Goal: Task Accomplishment & Management: Manage account settings

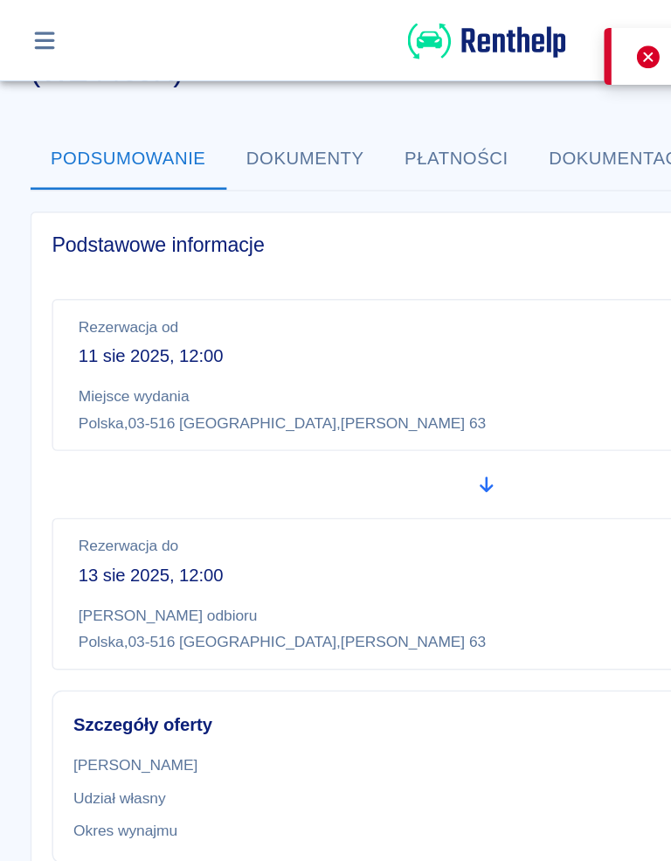
scroll to position [87, 0]
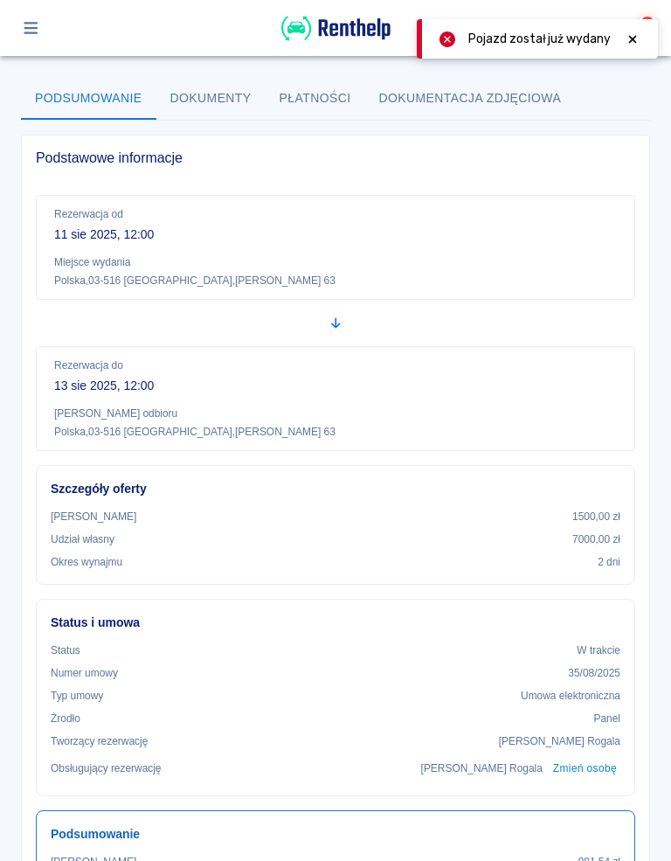
click at [631, 36] on icon at bounding box center [633, 39] width 16 height 12
click at [28, 4] on div "2" at bounding box center [335, 28] width 671 height 56
click at [34, 38] on button "button" at bounding box center [31, 28] width 34 height 30
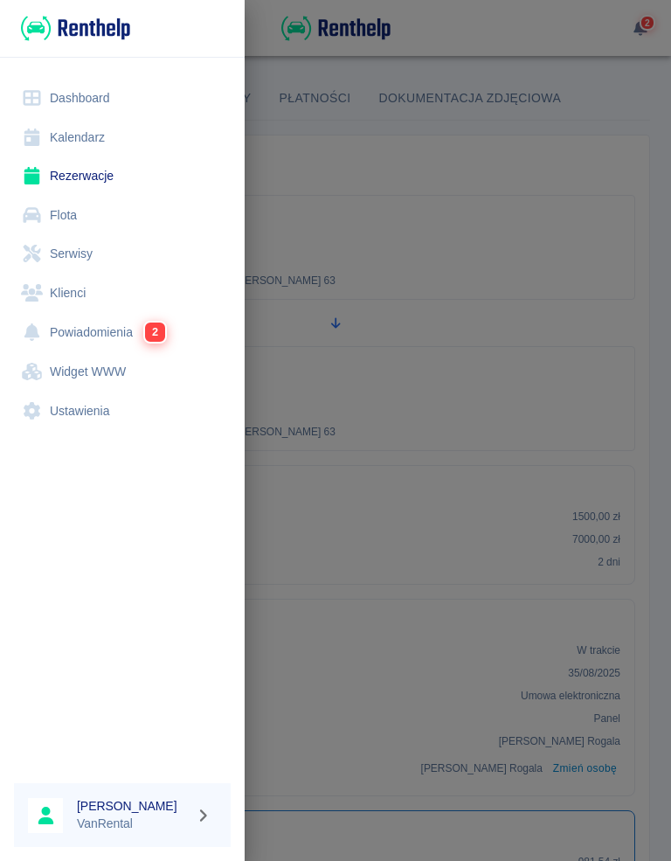
click at [74, 175] on link "Rezerwacje" at bounding box center [122, 175] width 217 height 39
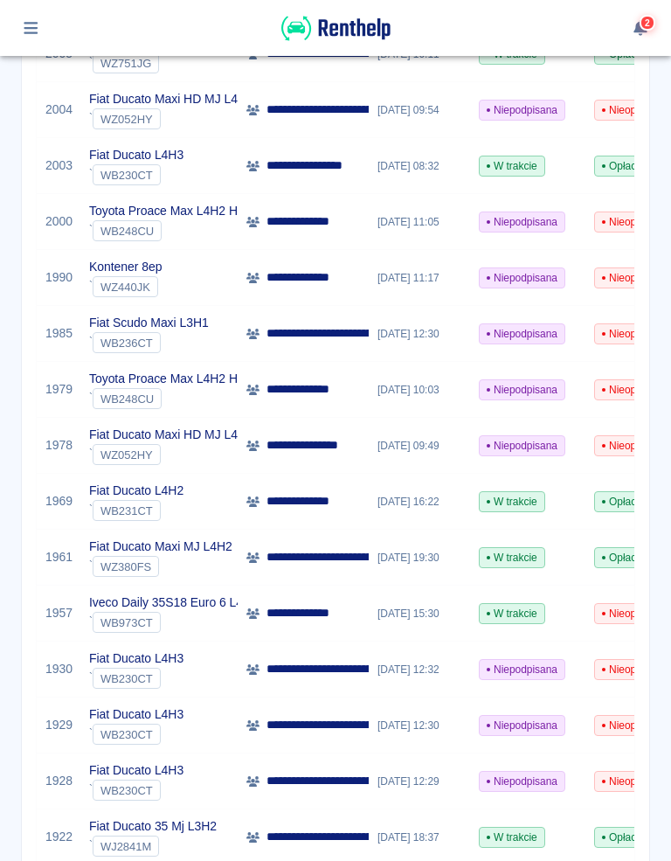
scroll to position [945, 0]
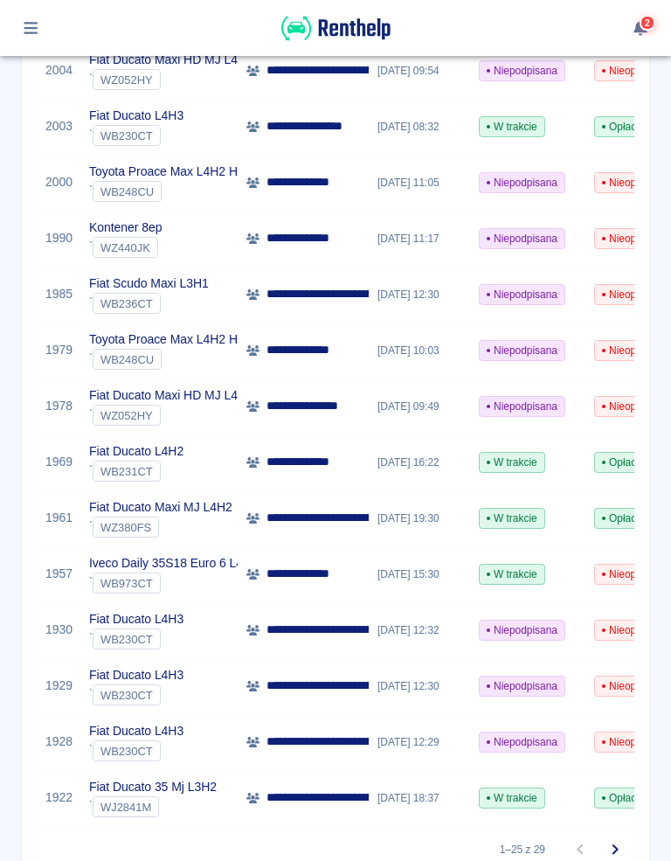
click at [41, 38] on button "button" at bounding box center [31, 28] width 34 height 30
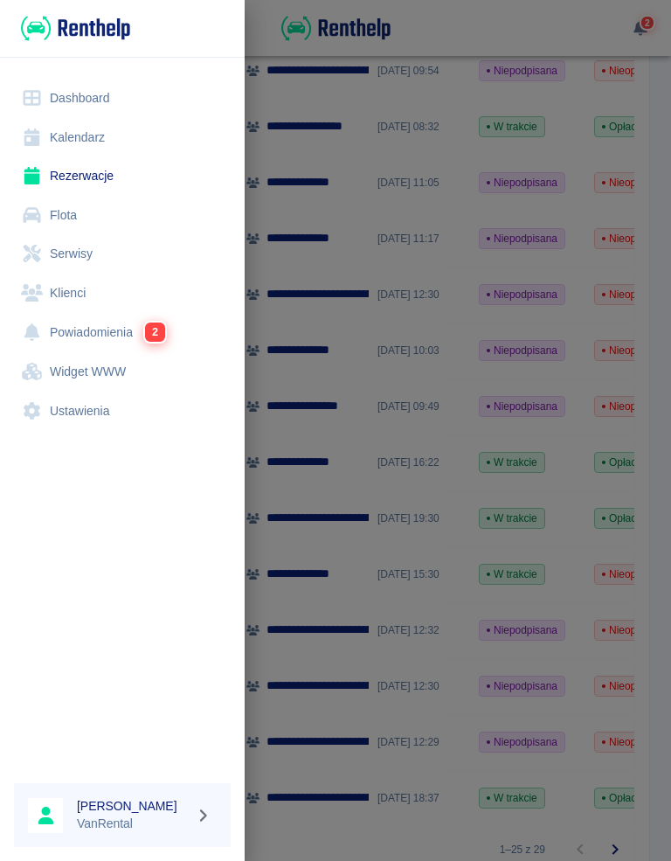
click at [71, 134] on link "Kalendarz" at bounding box center [122, 137] width 217 height 39
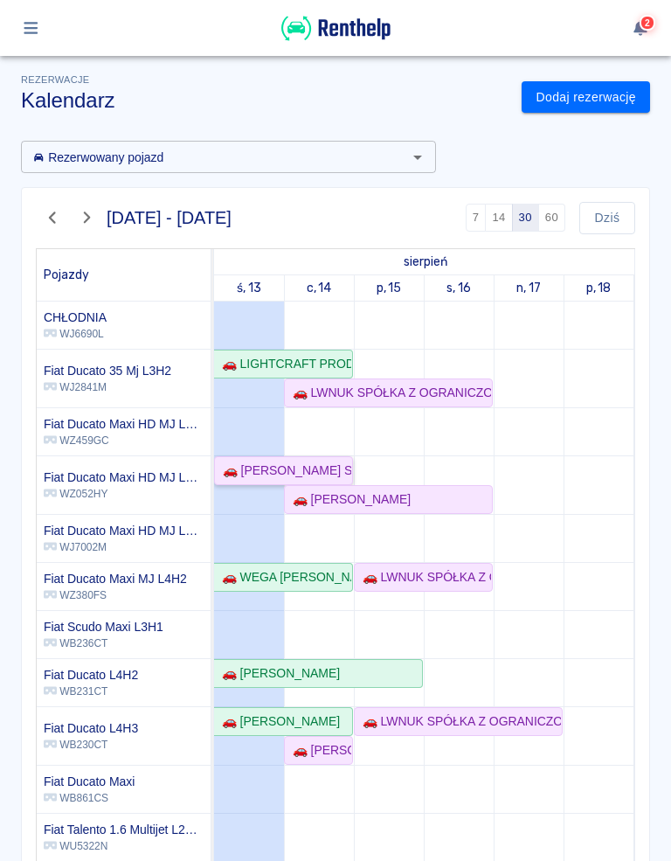
click at [279, 461] on div "🚗 [PERSON_NAME] SPÓŁKA JAWNA - [PERSON_NAME]" at bounding box center [283, 470] width 135 height 18
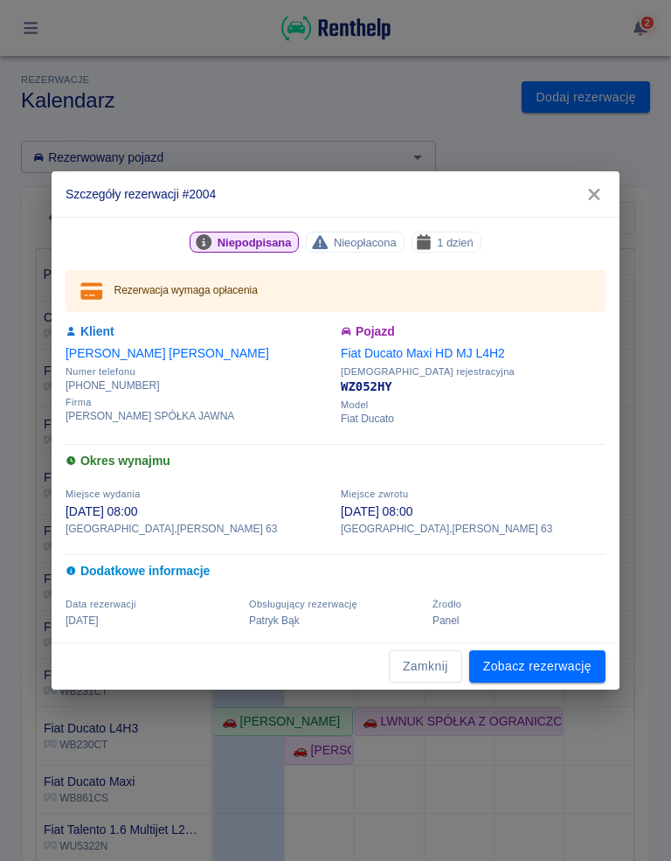
click at [383, 453] on h6 "Okres wynajmu" at bounding box center [336, 461] width 540 height 18
click at [547, 636] on link "Zobacz rezerwację" at bounding box center [537, 666] width 136 height 32
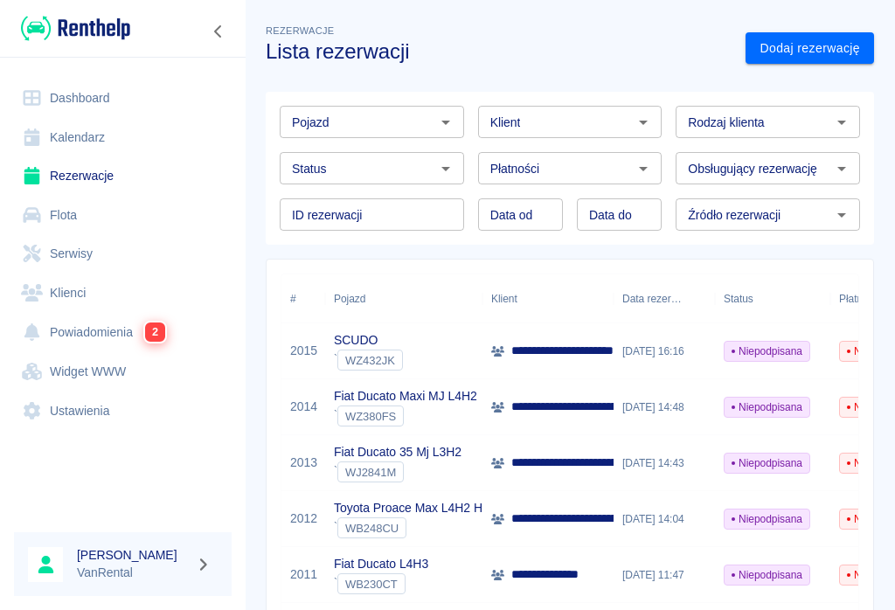
click at [91, 139] on link "Kalendarz" at bounding box center [123, 137] width 218 height 39
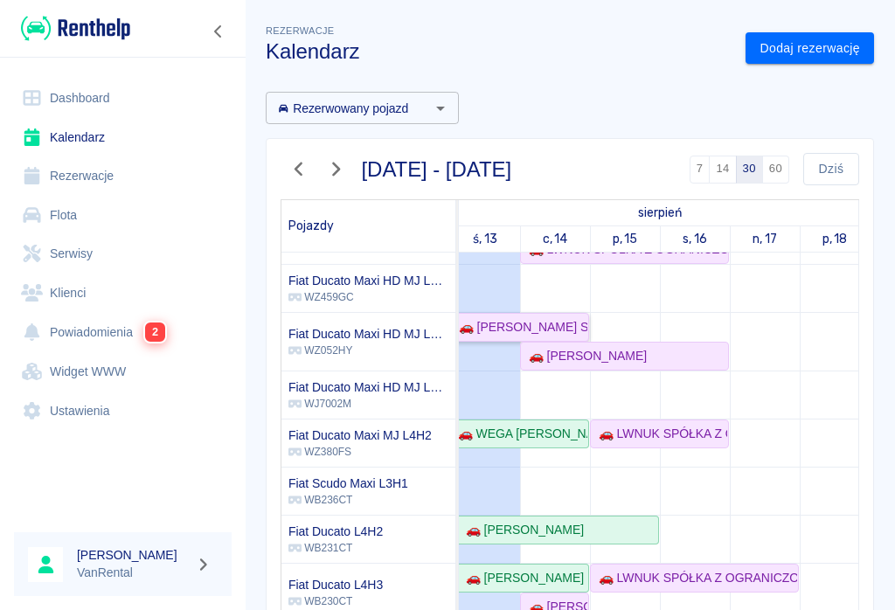
click at [524, 328] on div "🚗 [PERSON_NAME] SPÓŁKA JAWNA - [PERSON_NAME]" at bounding box center [519, 327] width 135 height 18
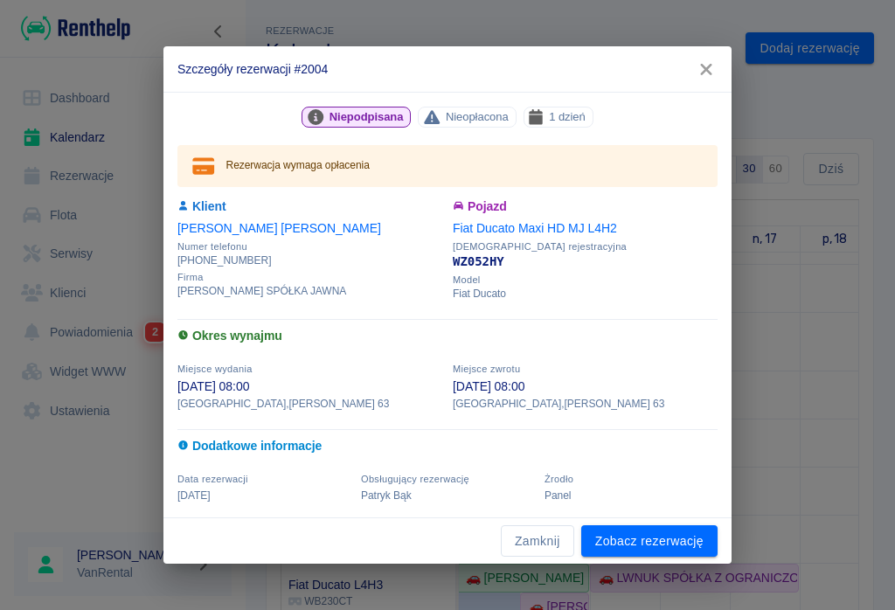
click at [652, 535] on link "Zobacz rezerwację" at bounding box center [649, 541] width 136 height 32
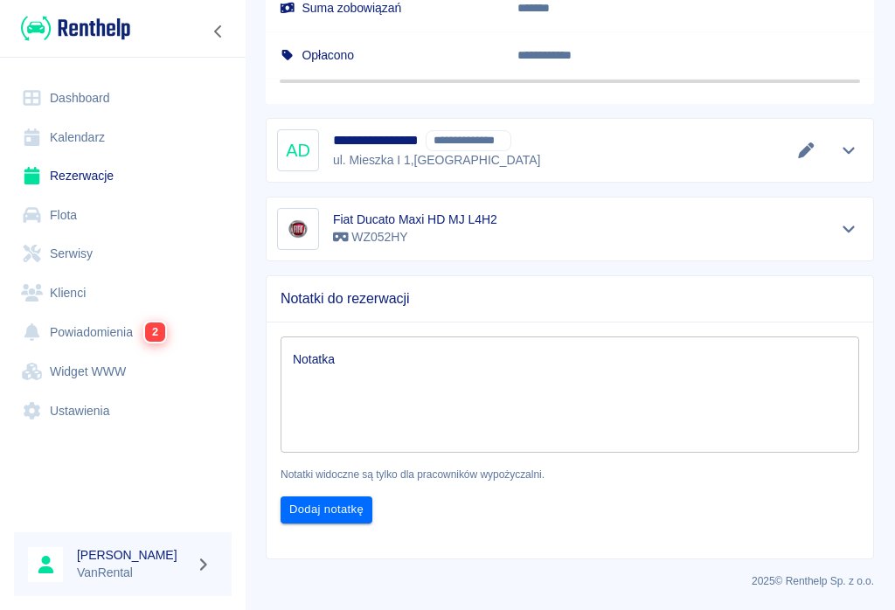
scroll to position [1015, 0]
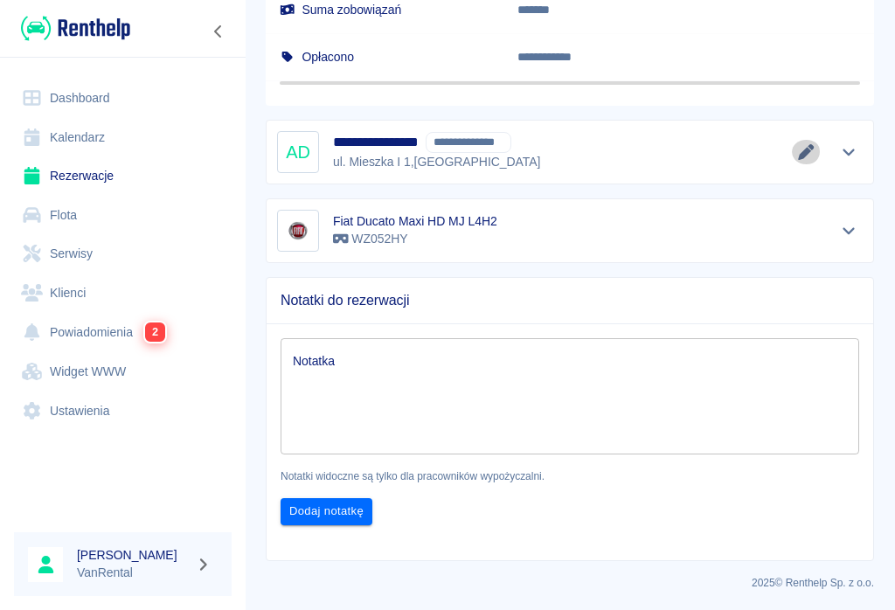
click at [799, 158] on icon "Edytuj dane" at bounding box center [806, 152] width 16 height 16
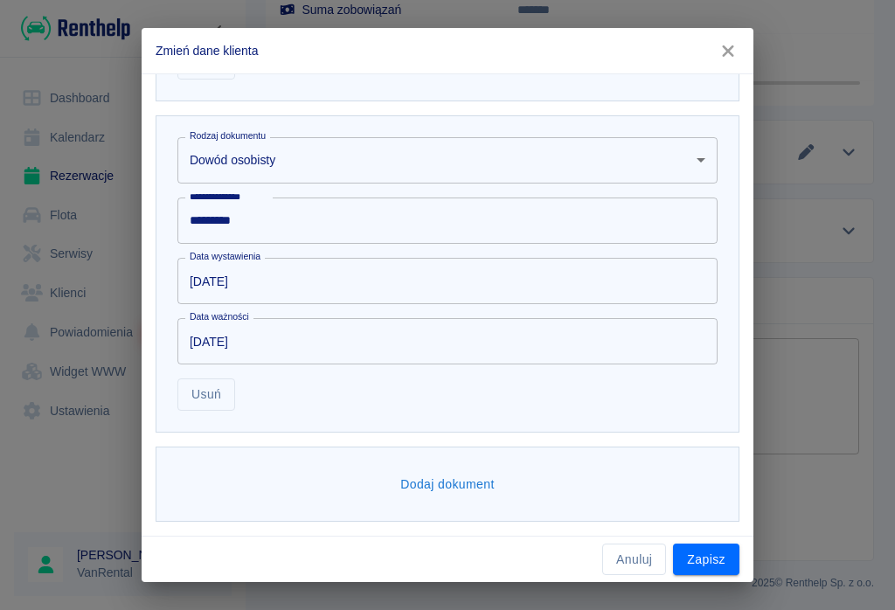
scroll to position [1271, 0]
click at [708, 564] on button "Zapisz" at bounding box center [706, 559] width 66 height 32
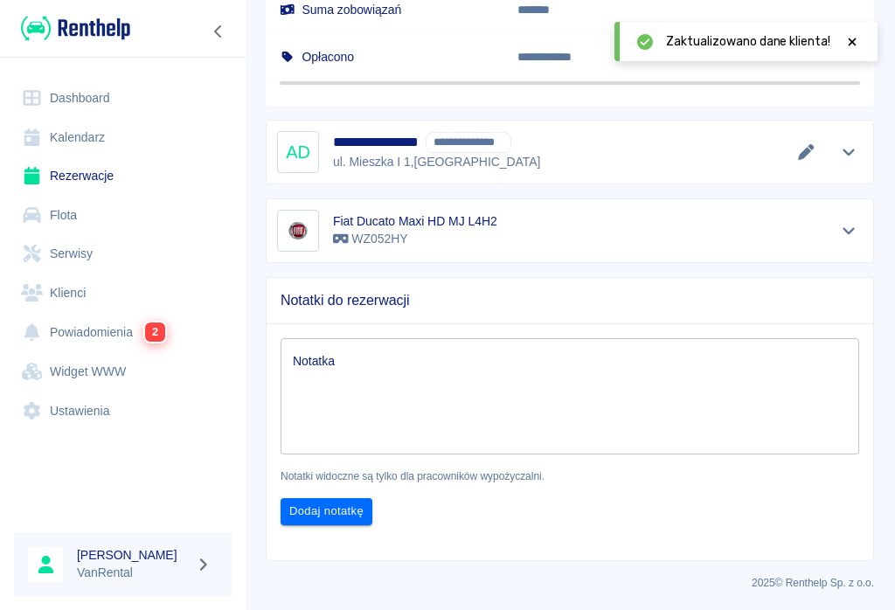
click at [848, 43] on icon at bounding box center [852, 42] width 16 height 12
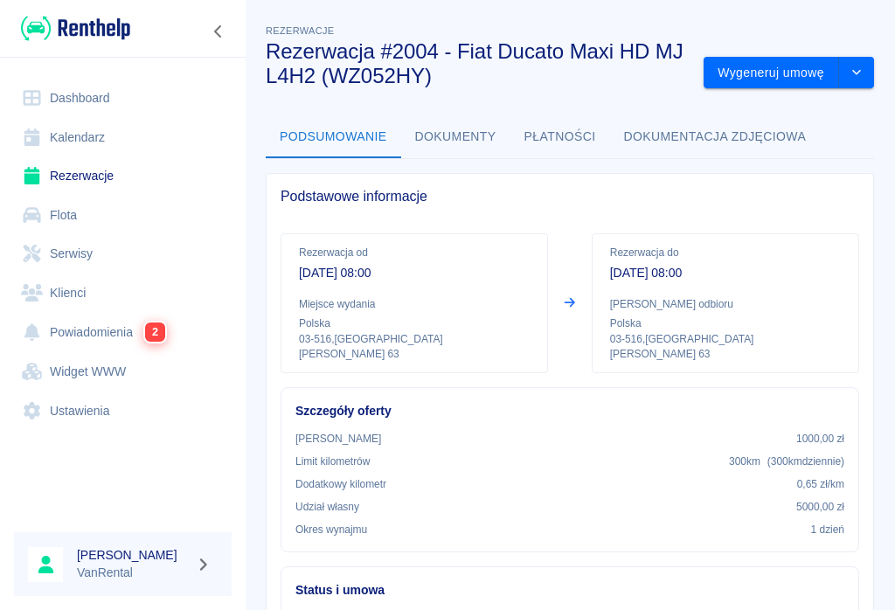
scroll to position [0, 0]
click at [779, 82] on button "Wygeneruj umowę" at bounding box center [770, 73] width 135 height 32
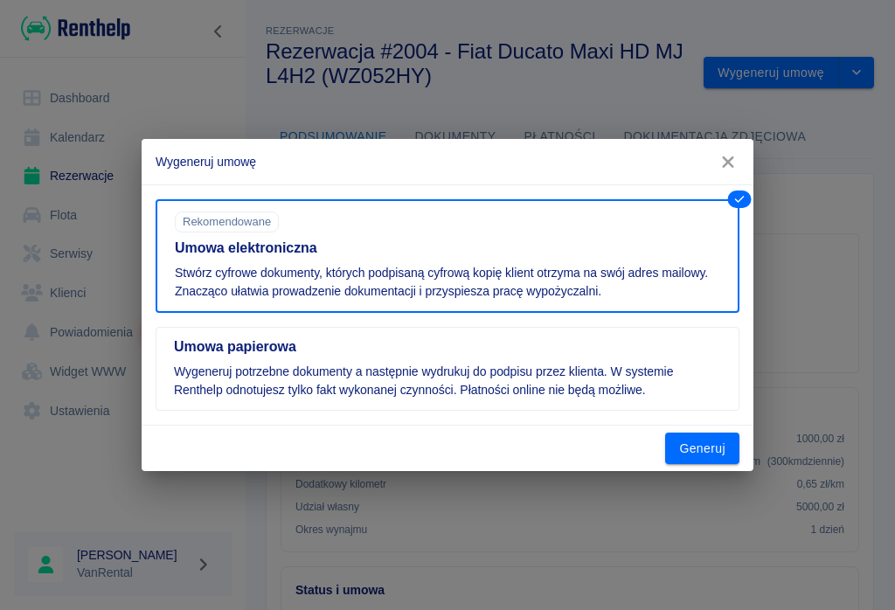
click at [706, 445] on button "Generuj" at bounding box center [702, 449] width 74 height 32
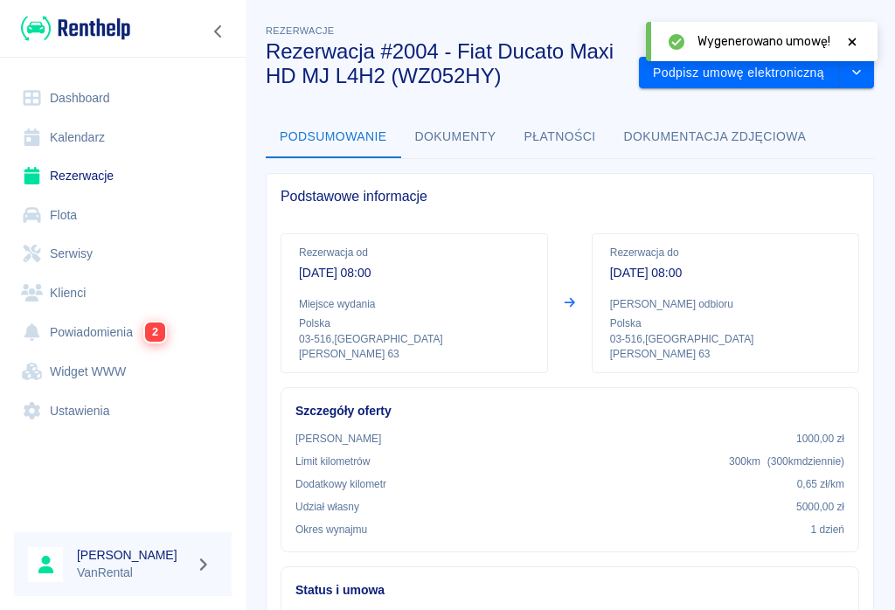
click at [810, 71] on button "Podpisz umowę elektroniczną" at bounding box center [739, 73] width 200 height 32
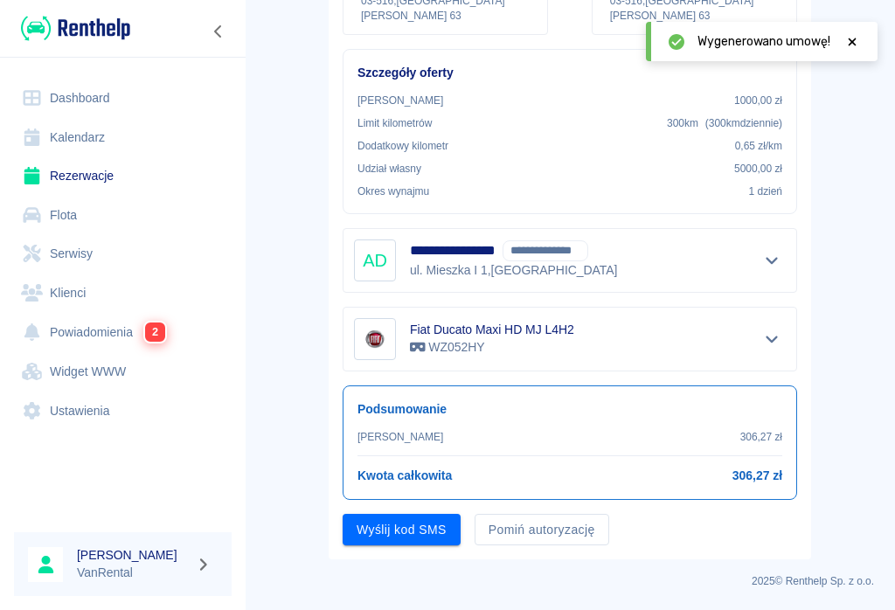
scroll to position [287, 0]
click at [409, 534] on button "Wyślij kod SMS" at bounding box center [402, 531] width 118 height 32
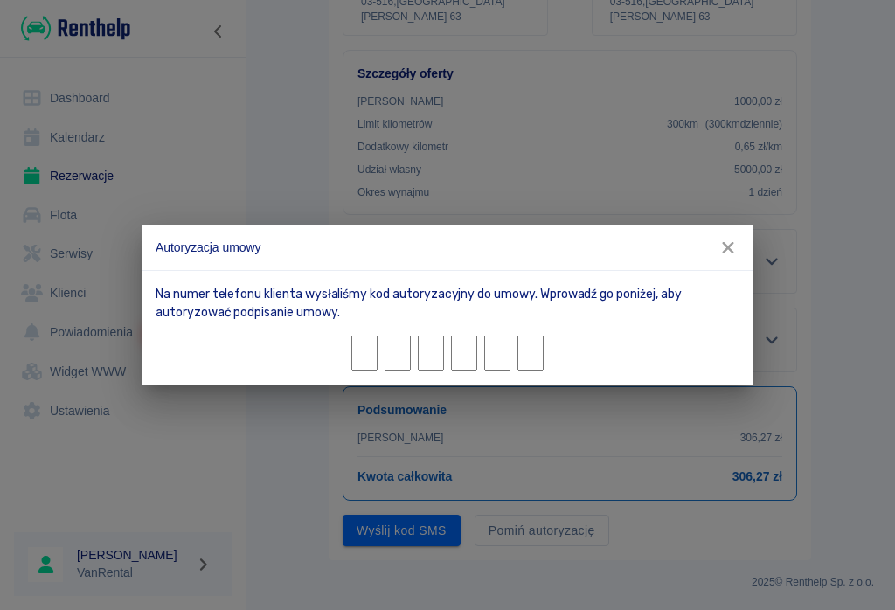
click at [365, 356] on input "Character 1." at bounding box center [364, 353] width 26 height 35
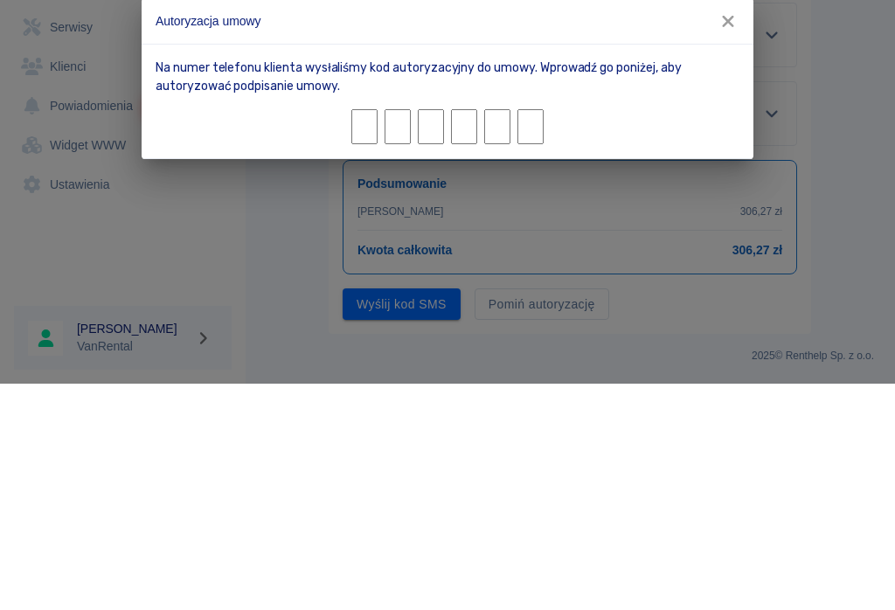
type input "7"
type input "0"
type input "6"
type input "0"
type input "4"
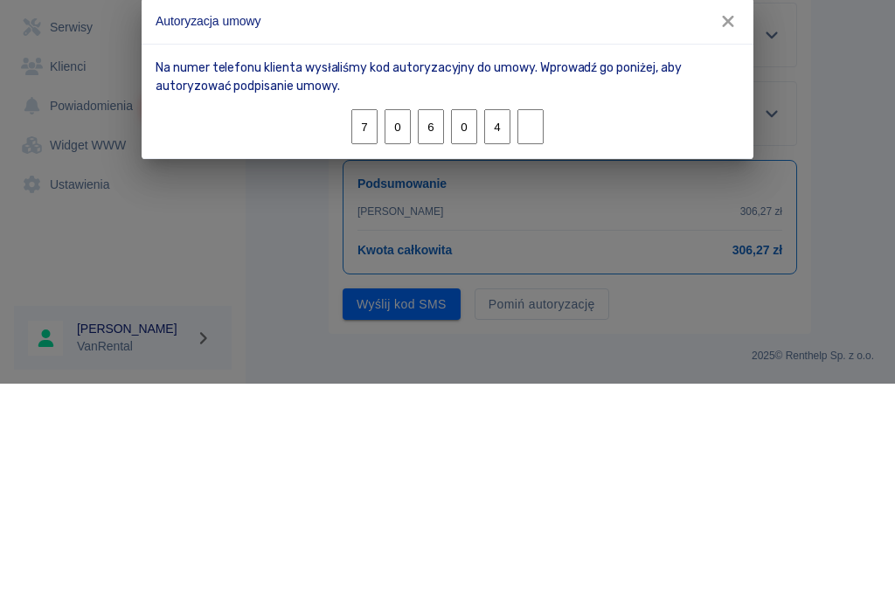
type input "9"
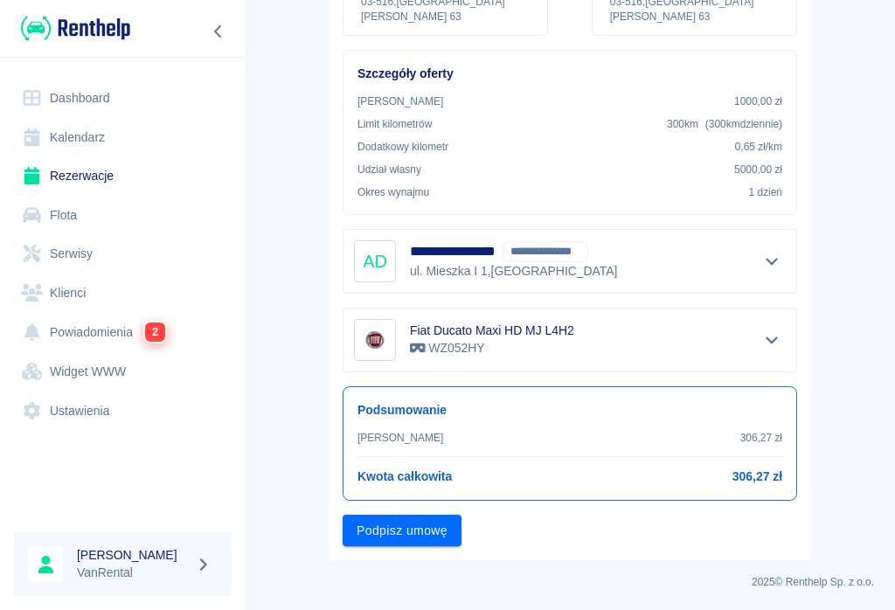
click at [419, 542] on button "Podpisz umowę" at bounding box center [402, 531] width 119 height 32
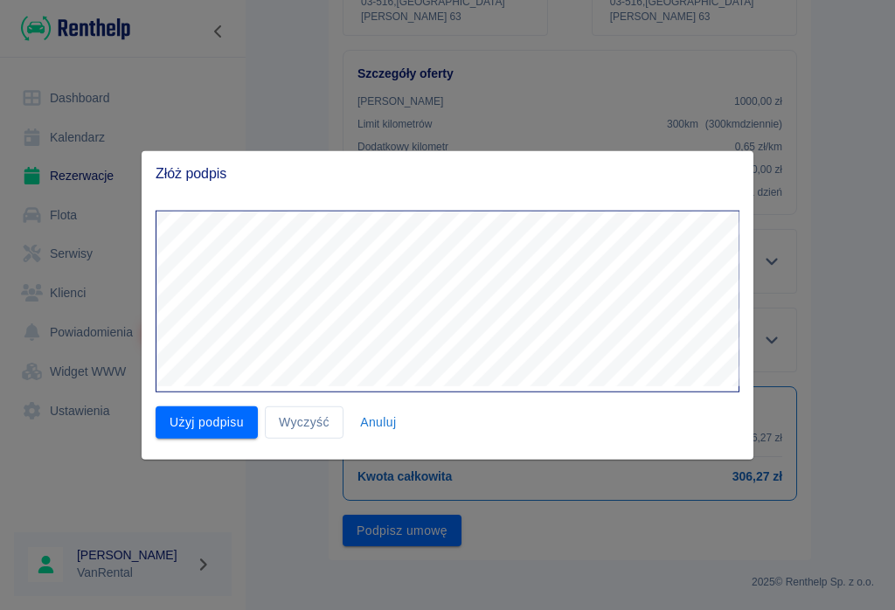
click at [232, 419] on button "Użyj podpisu" at bounding box center [207, 422] width 102 height 32
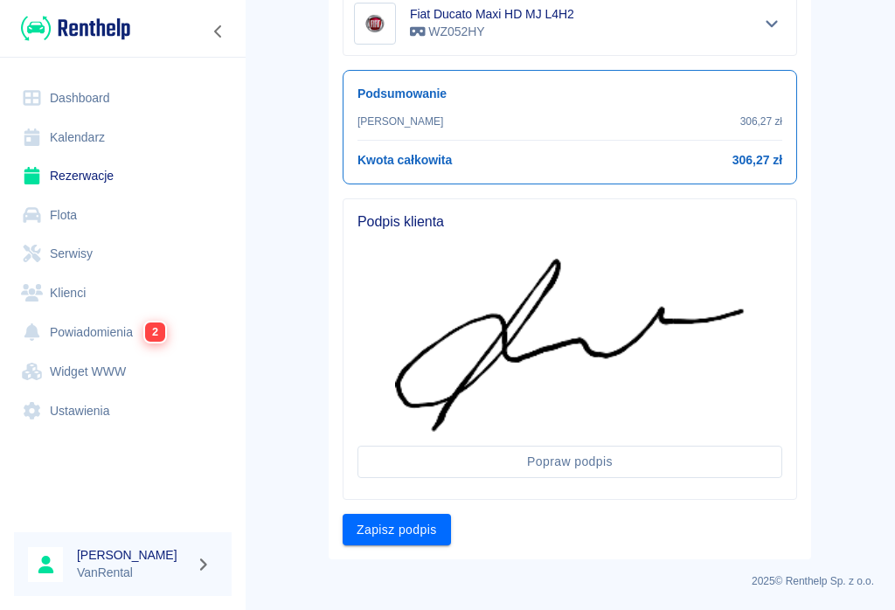
scroll to position [601, 0]
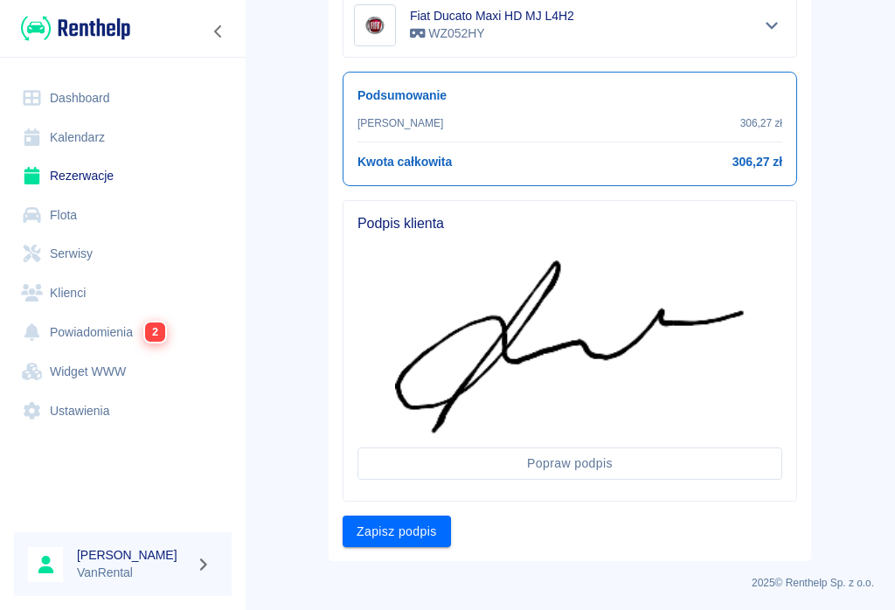
click at [389, 534] on button "Zapisz podpis" at bounding box center [397, 532] width 108 height 32
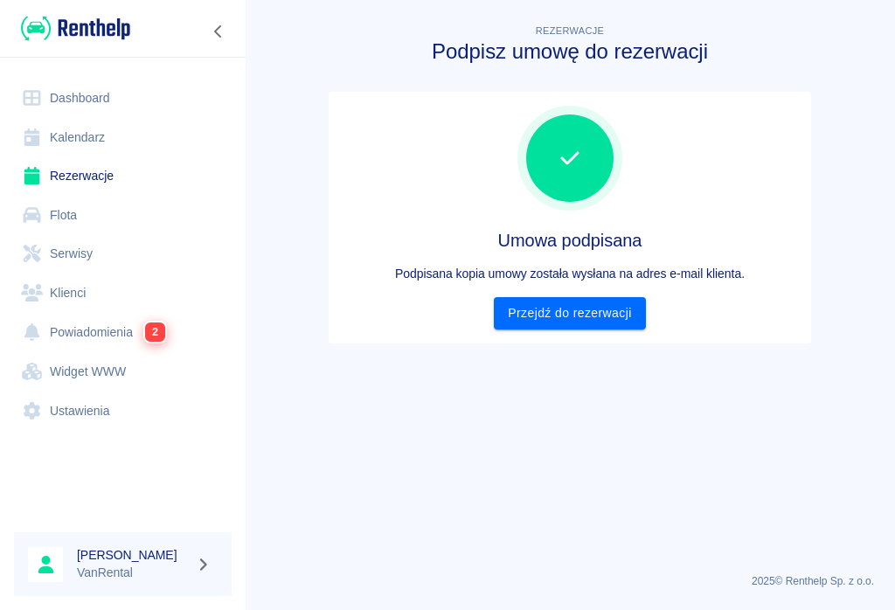
scroll to position [0, 0]
click at [596, 311] on link "Przejdź do rezerwacji" at bounding box center [569, 313] width 151 height 32
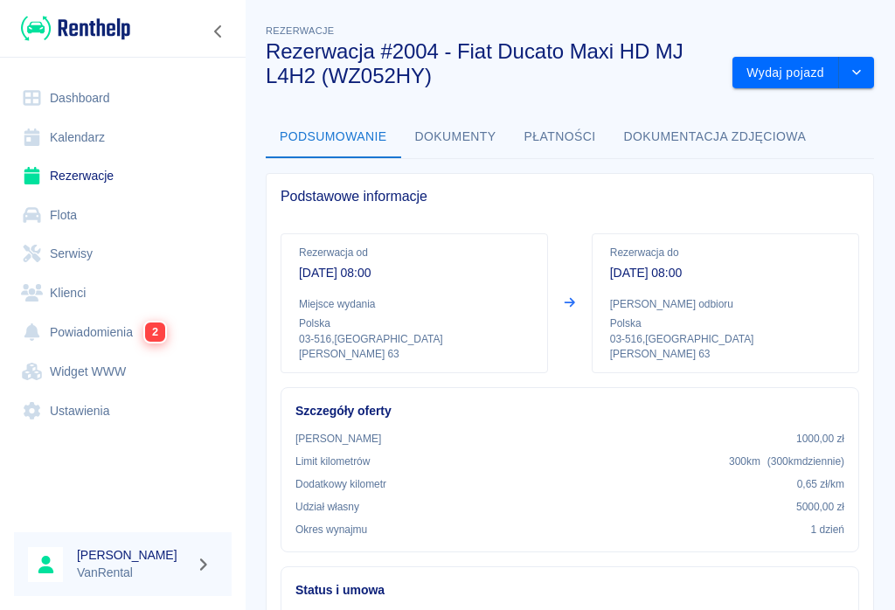
click at [794, 80] on button "Wydaj pojazd" at bounding box center [785, 73] width 107 height 32
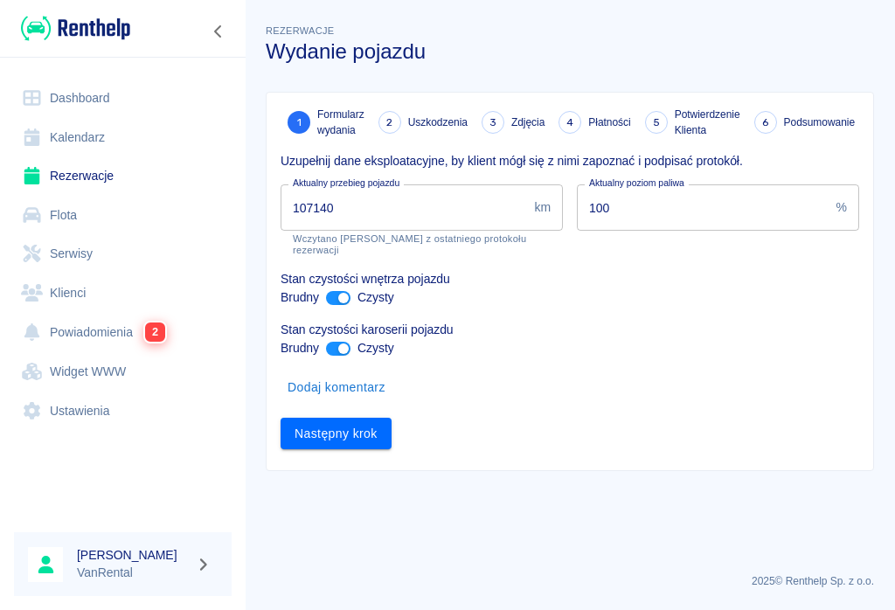
click at [356, 207] on input "107140" at bounding box center [403, 207] width 246 height 46
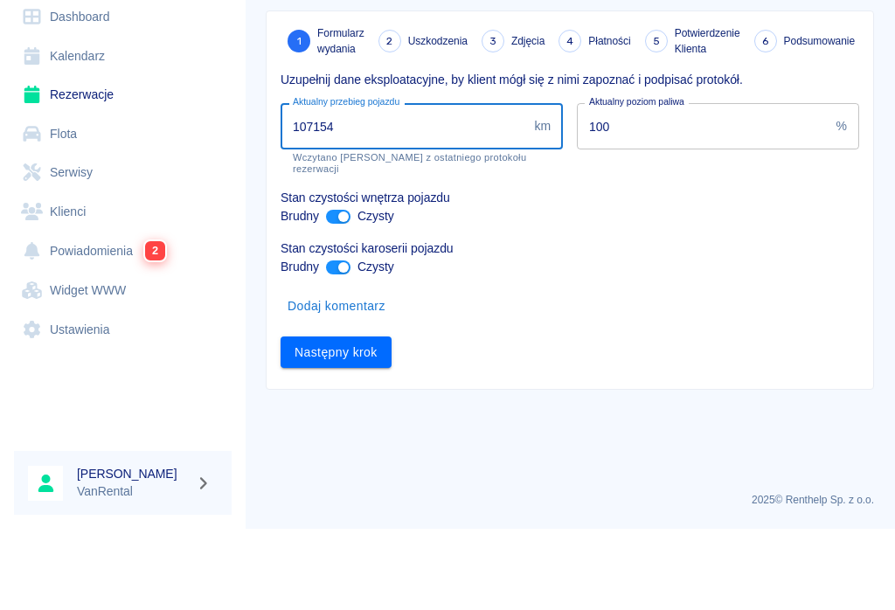
type input "107154"
click at [817, 288] on div "Brudny Czysty" at bounding box center [569, 297] width 578 height 18
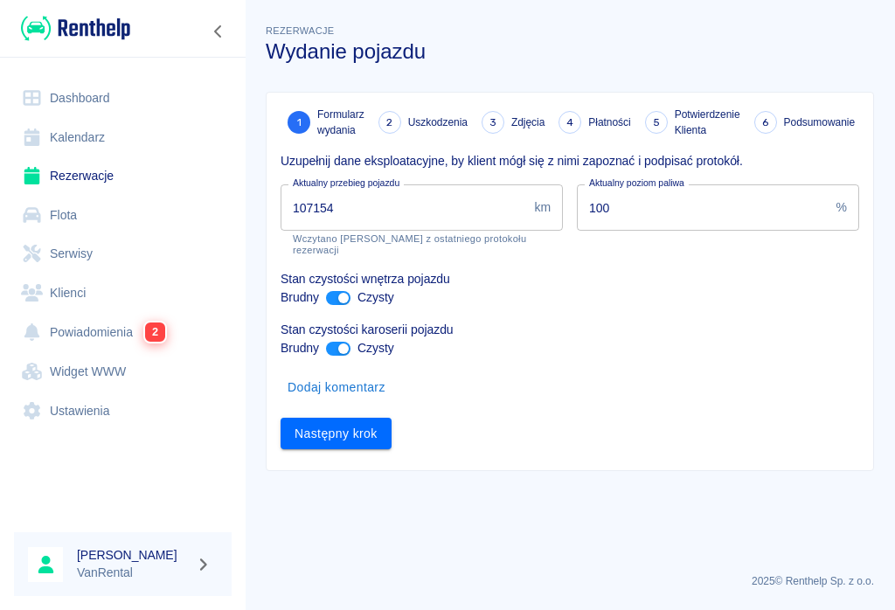
click at [342, 424] on button "Następny krok" at bounding box center [335, 434] width 111 height 32
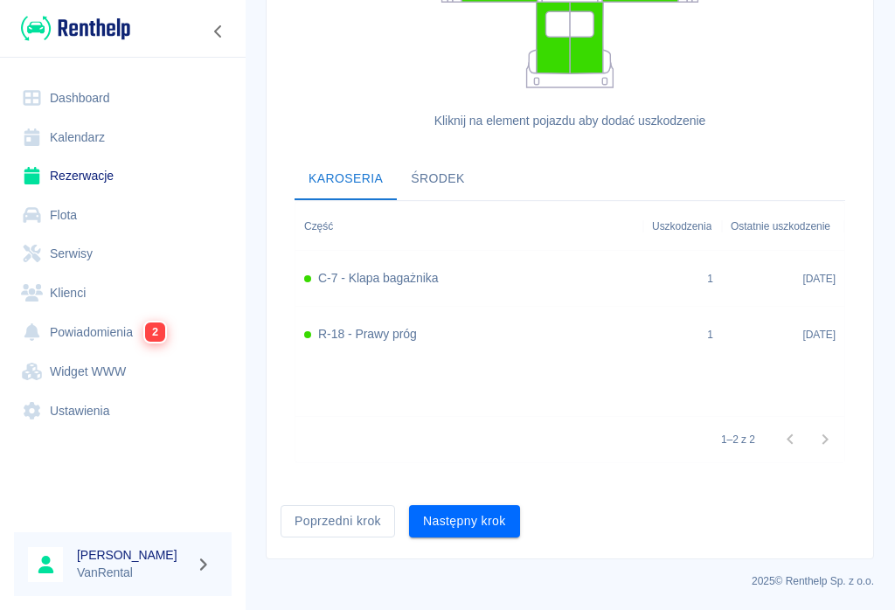
scroll to position [489, 0]
click at [456, 516] on button "Następny krok" at bounding box center [464, 521] width 111 height 32
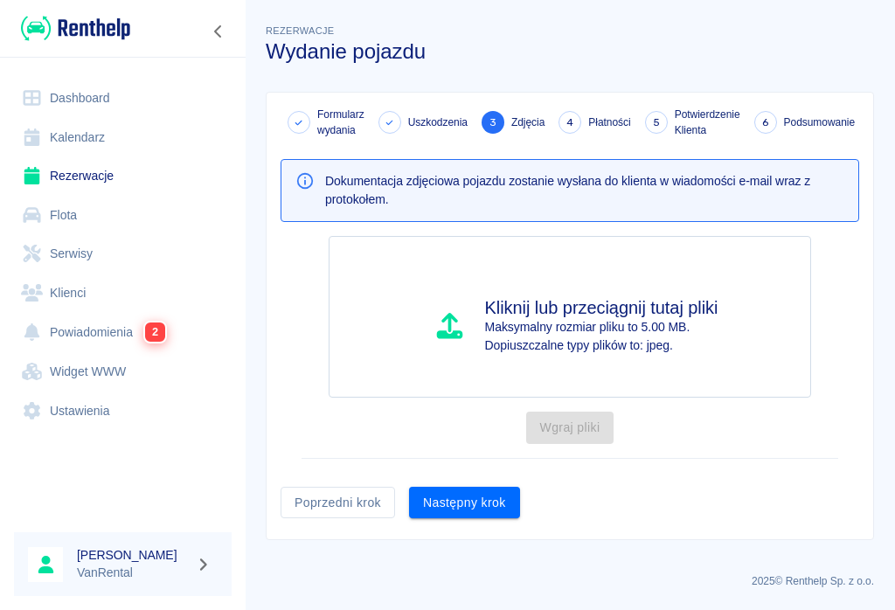
scroll to position [0, 0]
click at [469, 503] on button "Następny krok" at bounding box center [464, 503] width 111 height 32
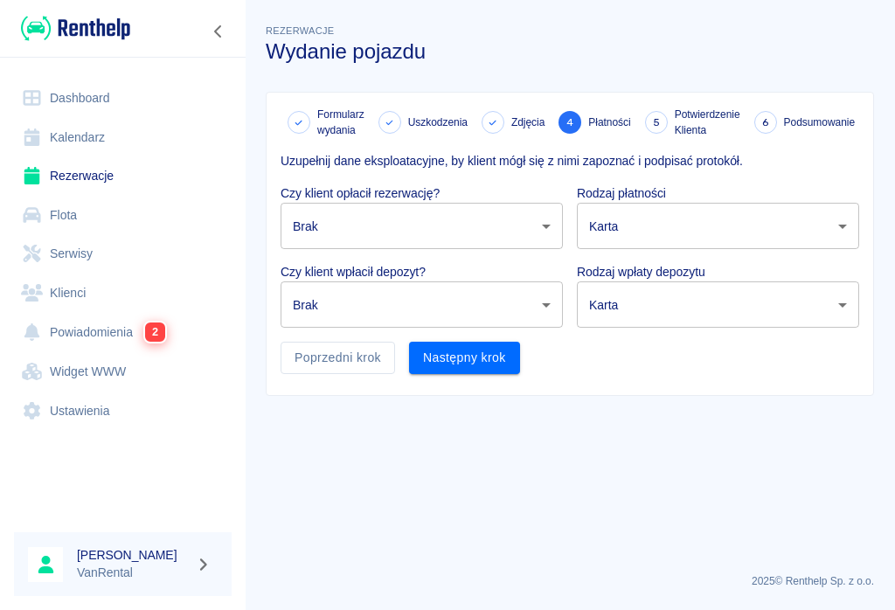
click at [545, 218] on body "Używamy plików Cookies, by zapewnić Ci najlepsze możliwe doświadczenie. Aby dow…" at bounding box center [447, 305] width 895 height 610
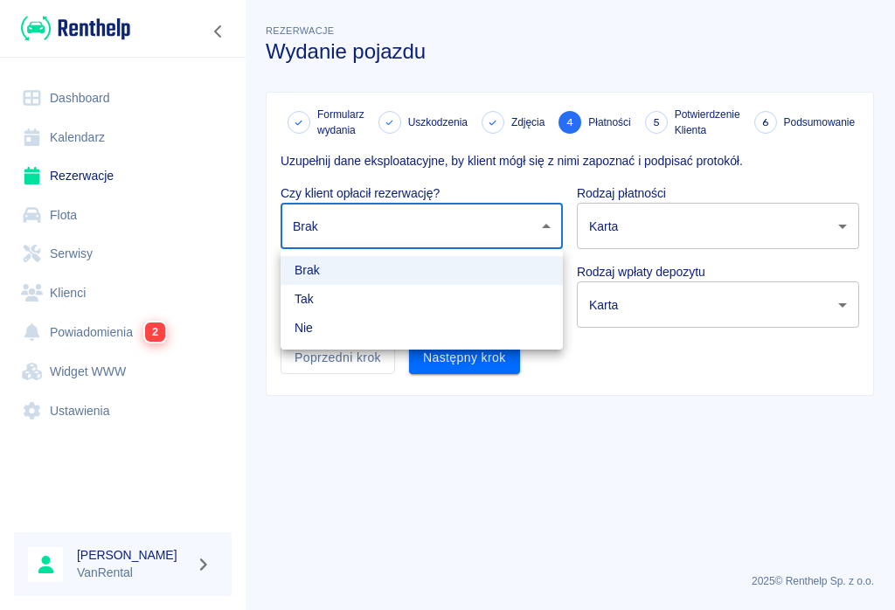
click at [318, 294] on li "Tak" at bounding box center [421, 299] width 282 height 29
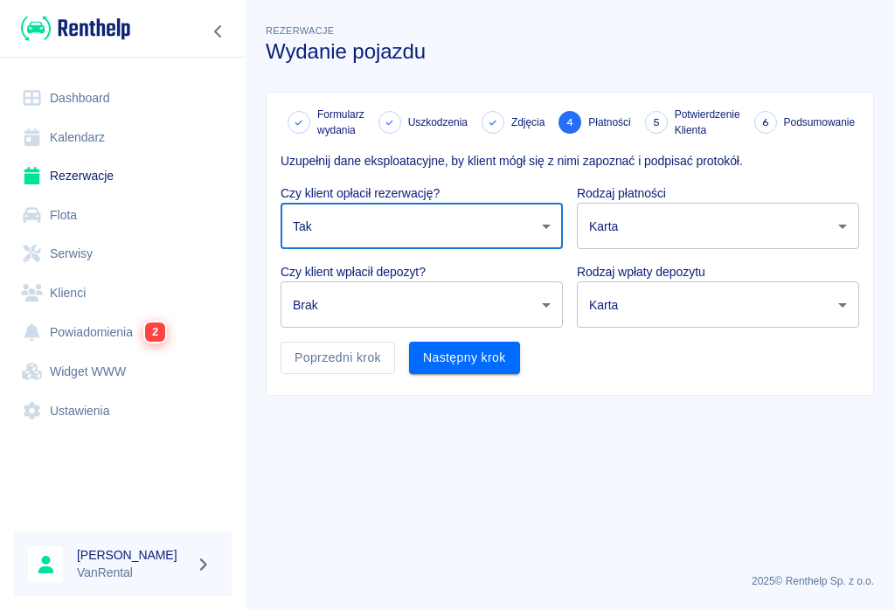
type input "true"
click at [550, 315] on body "Używamy plików Cookies, by zapewnić Ci najlepsze możliwe doświadczenie. Aby dow…" at bounding box center [447, 305] width 895 height 610
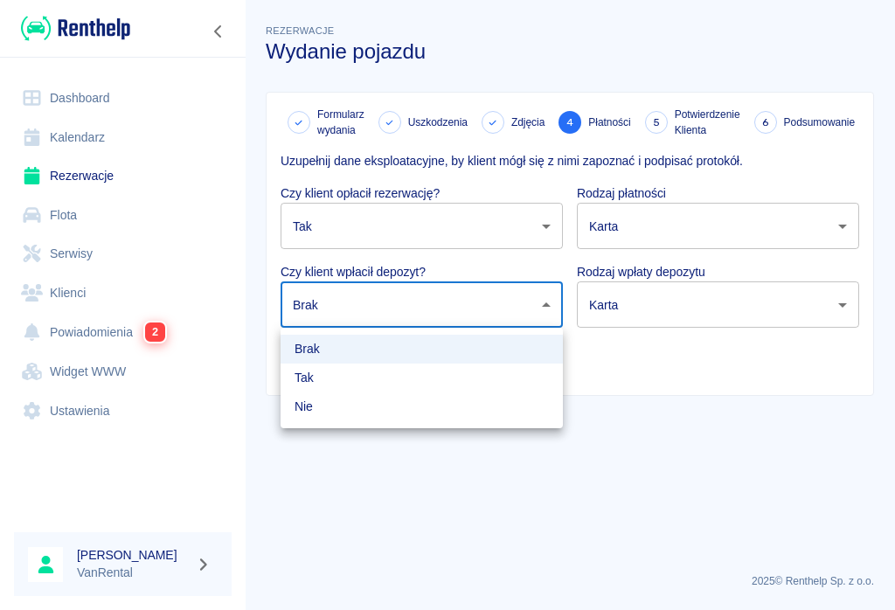
click at [312, 380] on li "Tak" at bounding box center [421, 377] width 282 height 29
type input "true"
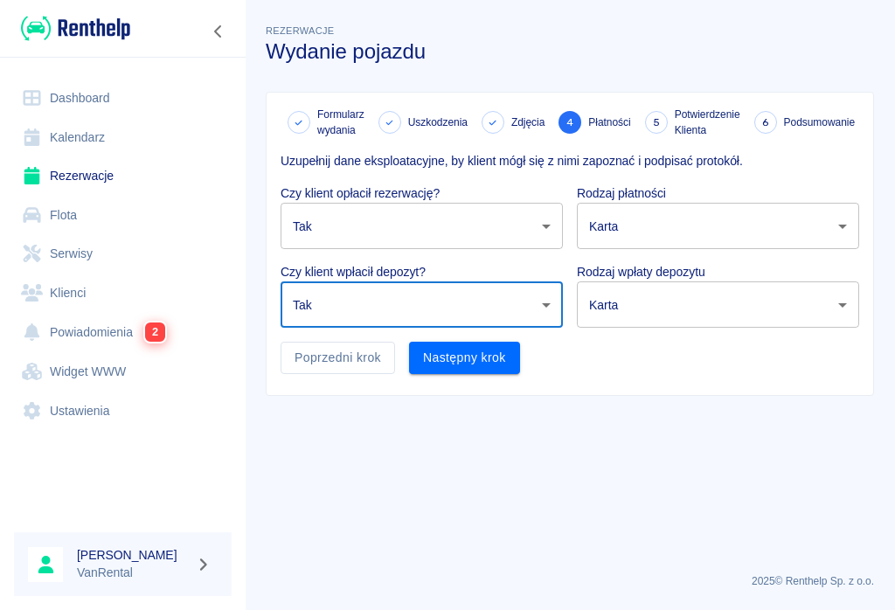
click at [843, 234] on body "Używamy plików Cookies, by zapewnić Ci najlepsze możliwe doświadczenie. Aby dow…" at bounding box center [447, 305] width 895 height 610
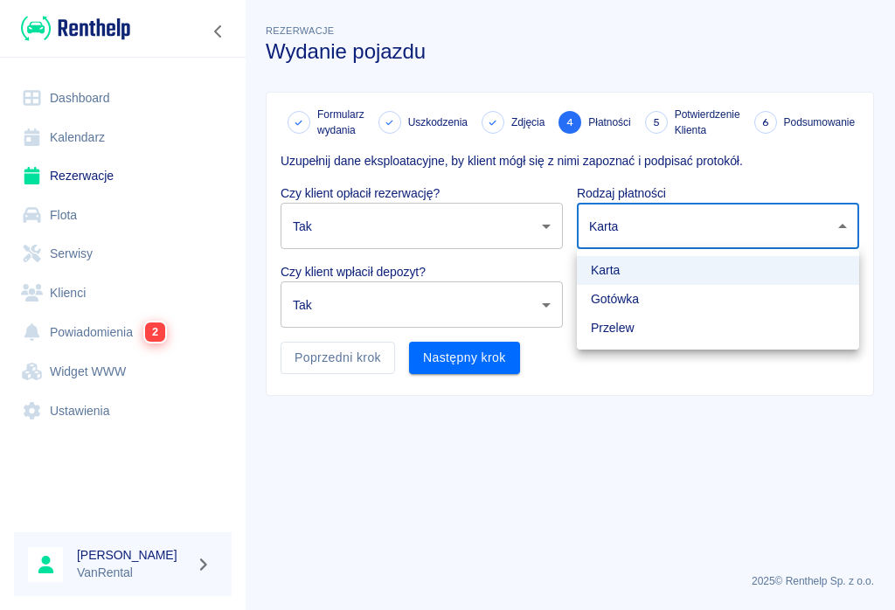
click at [633, 298] on li "Gotówka" at bounding box center [718, 299] width 282 height 29
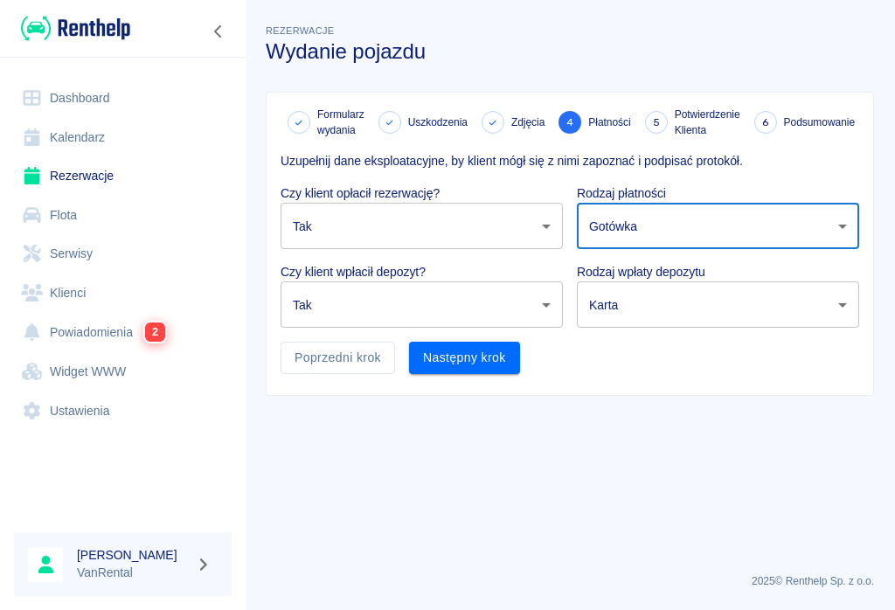
type input "cash"
click at [847, 304] on body "Używamy plików Cookies, by zapewnić Ci najlepsze możliwe doświadczenie. Aby dow…" at bounding box center [447, 305] width 895 height 610
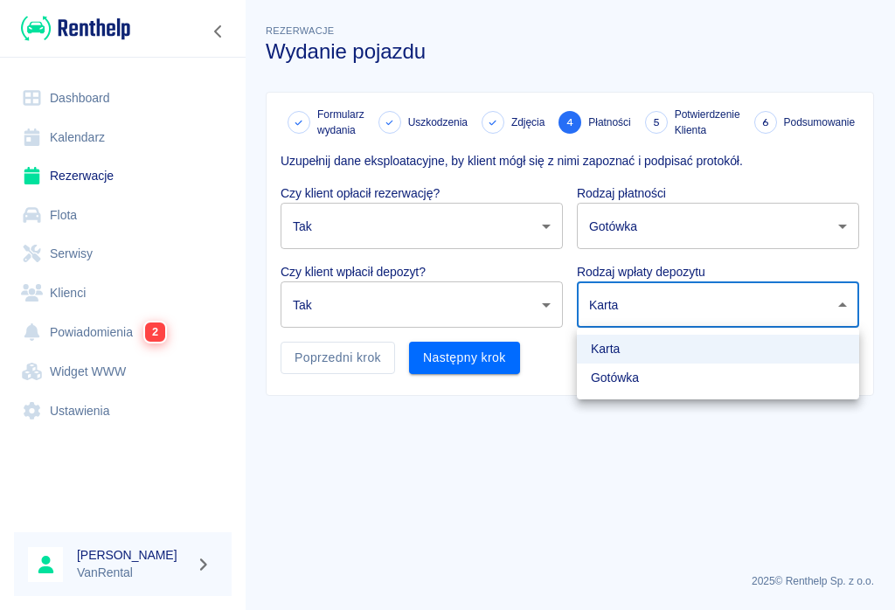
click at [632, 380] on li "Gotówka" at bounding box center [718, 377] width 282 height 29
type input "cash"
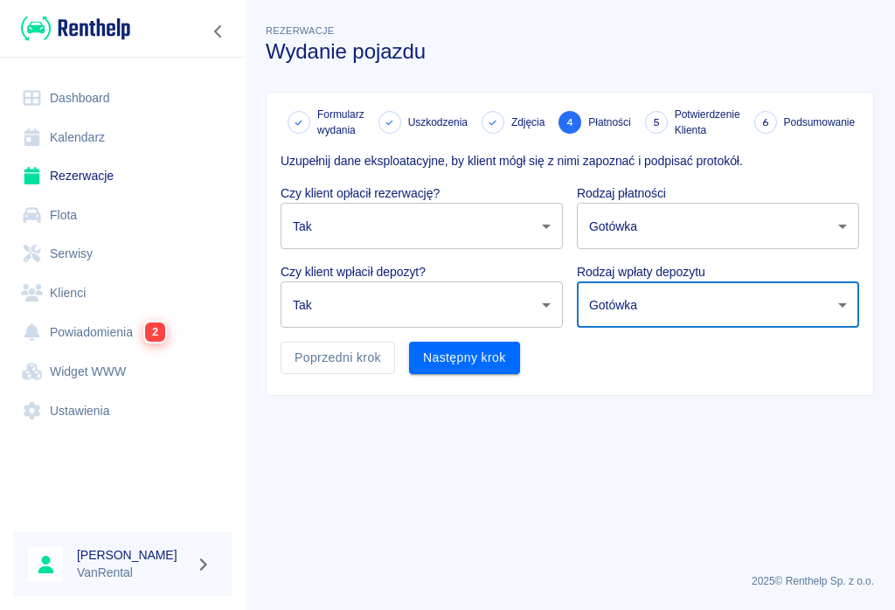
click at [460, 356] on button "Następny krok" at bounding box center [464, 358] width 111 height 32
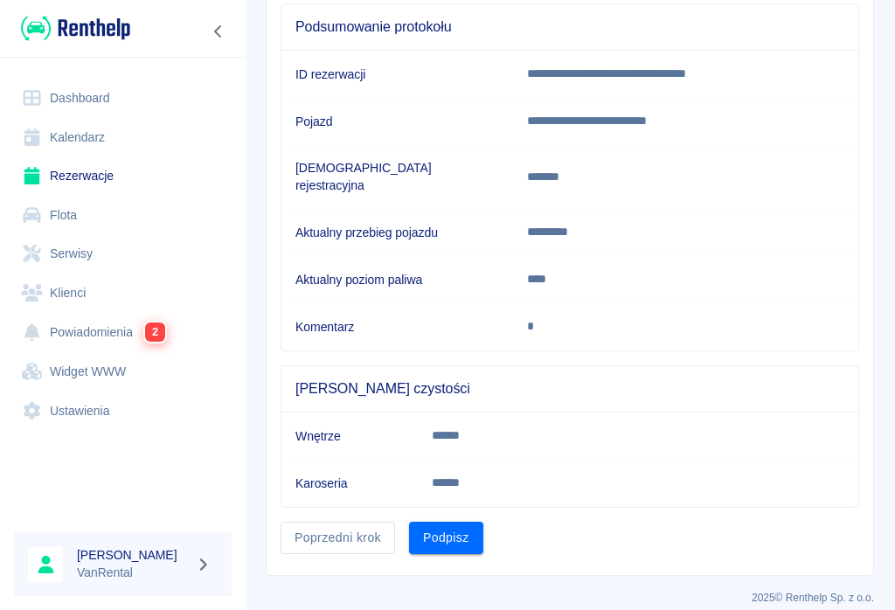
scroll to position [180, 0]
click at [450, 530] on button "Podpisz" at bounding box center [446, 539] width 74 height 32
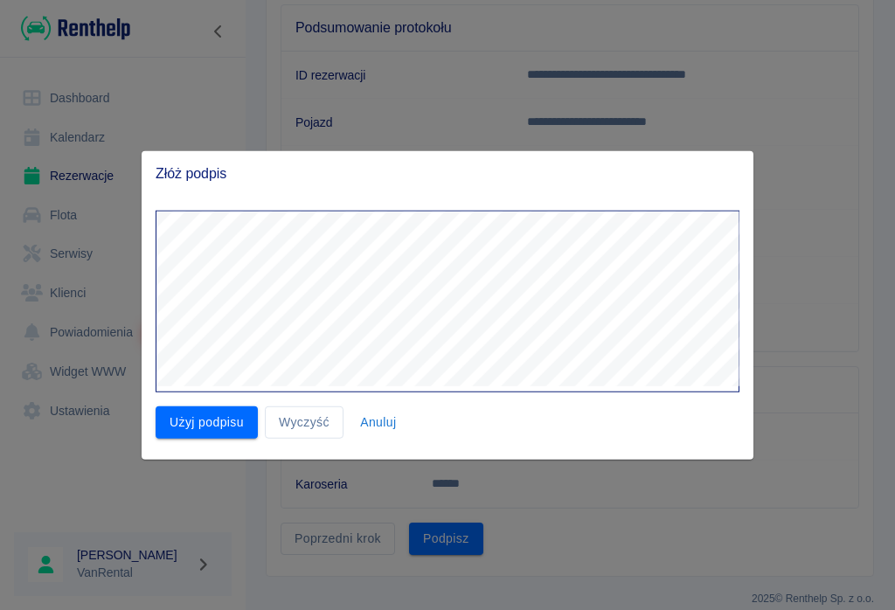
click at [209, 415] on button "Użyj podpisu" at bounding box center [207, 422] width 102 height 32
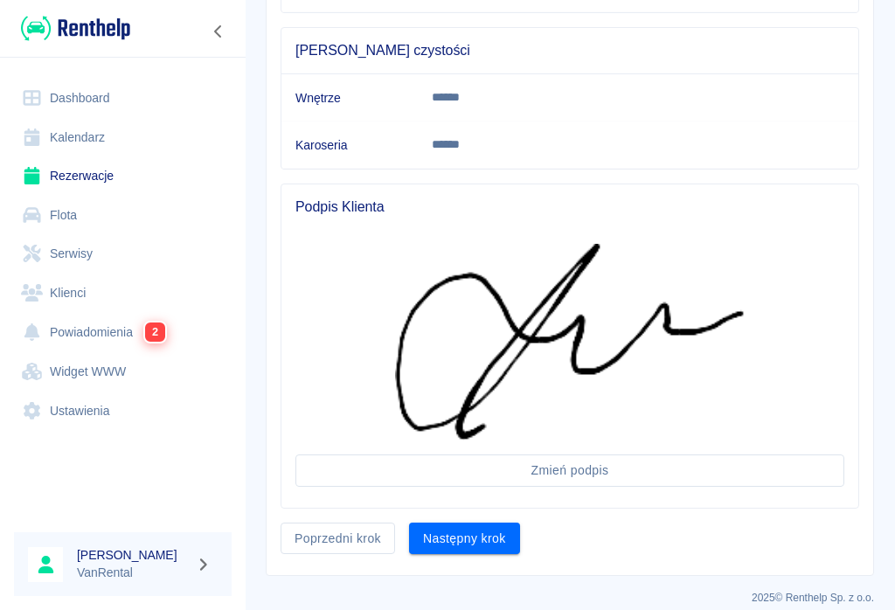
scroll to position [518, 0]
click at [482, 523] on button "Następny krok" at bounding box center [464, 539] width 111 height 32
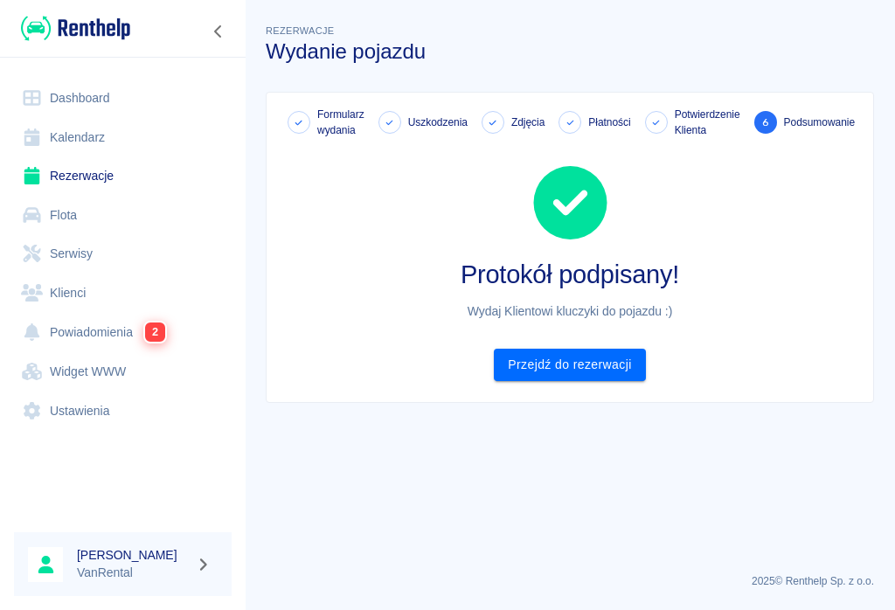
scroll to position [0, 0]
